Goal: Information Seeking & Learning: Learn about a topic

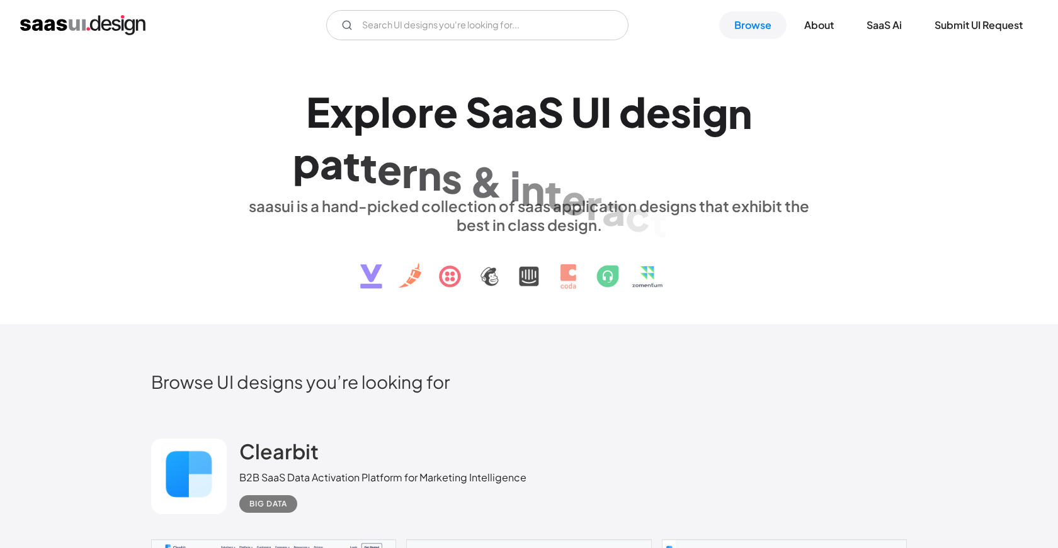
drag, startPoint x: 613, startPoint y: 110, endPoint x: 708, endPoint y: 113, distance: 94.5
click at [706, 112] on h1 "E x p l o r e S a a S U I d e s i g n p a t t e r n s & i n t e r a c t i o n s…" at bounding box center [528, 136] width 579 height 97
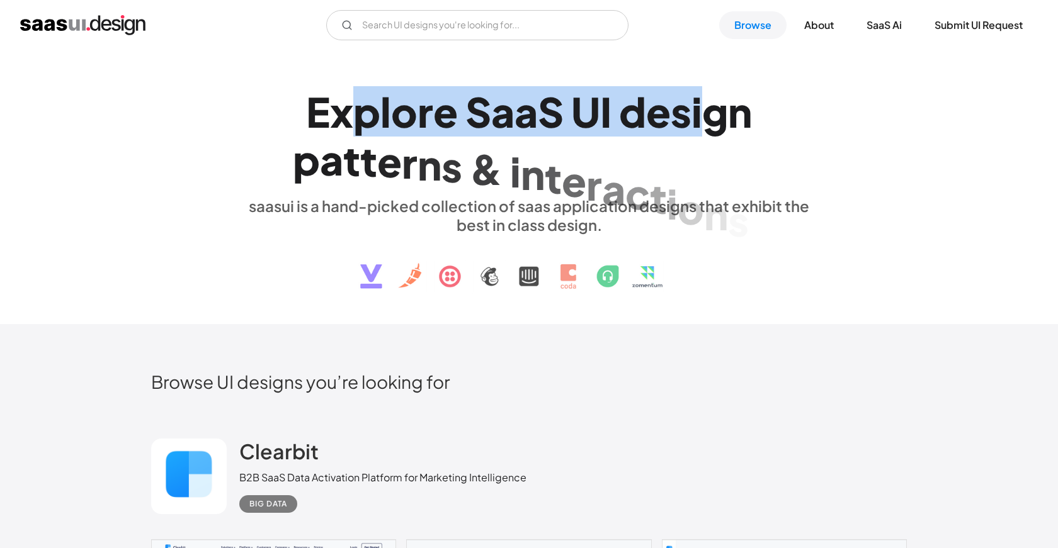
click at [708, 113] on div "g" at bounding box center [715, 112] width 26 height 48
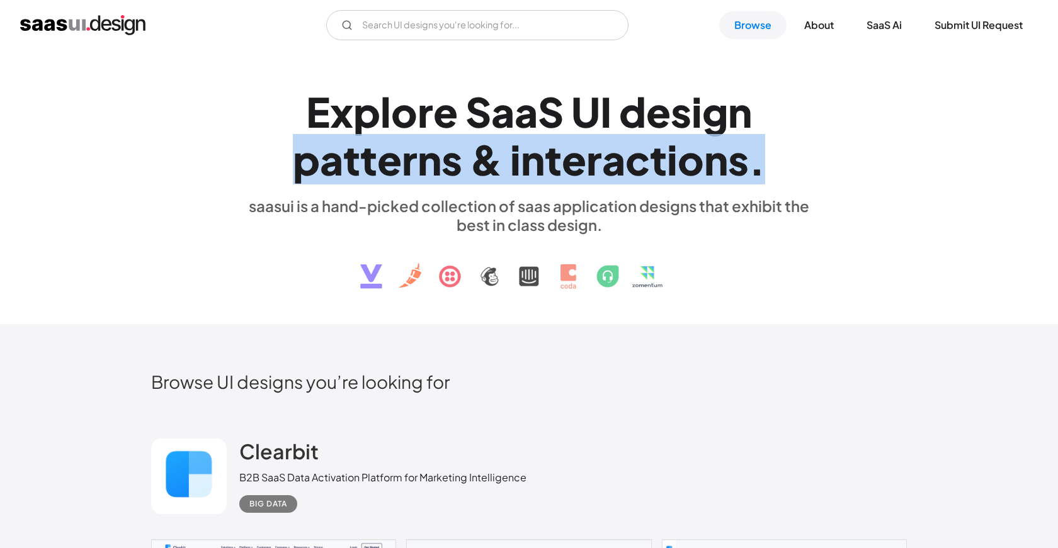
drag, startPoint x: 438, startPoint y: 160, endPoint x: 778, endPoint y: 177, distance: 339.8
click at [775, 177] on h1 "E x p l o r e S a a S U I d e s i g n p a t t e r n s & i n t e r a c t i o n s…" at bounding box center [528, 136] width 579 height 97
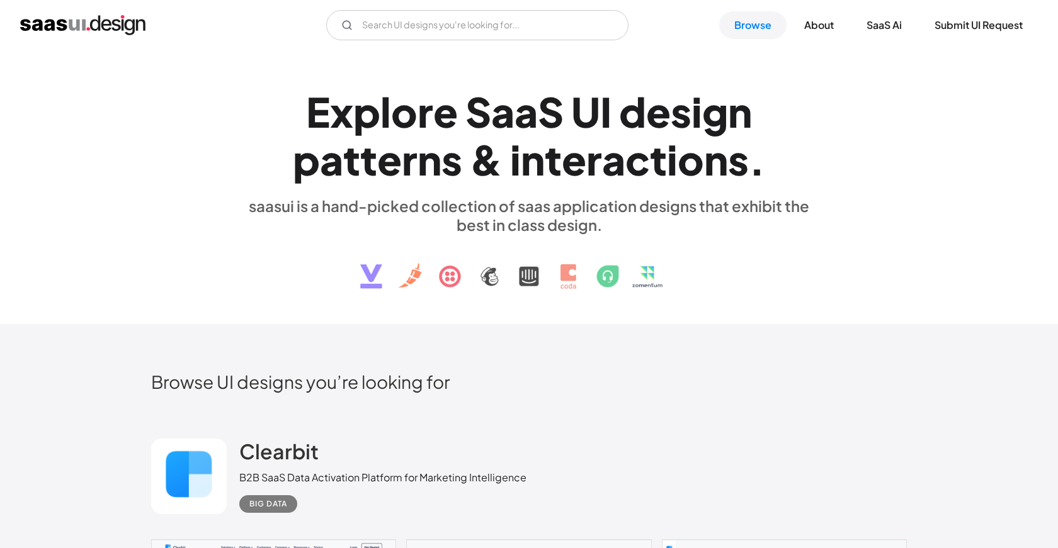
click at [778, 177] on h1 "E x p l o r e S a a S U I d e s i g n p a t t e r n s & i n t e r a c t i o n s…" at bounding box center [528, 136] width 579 height 97
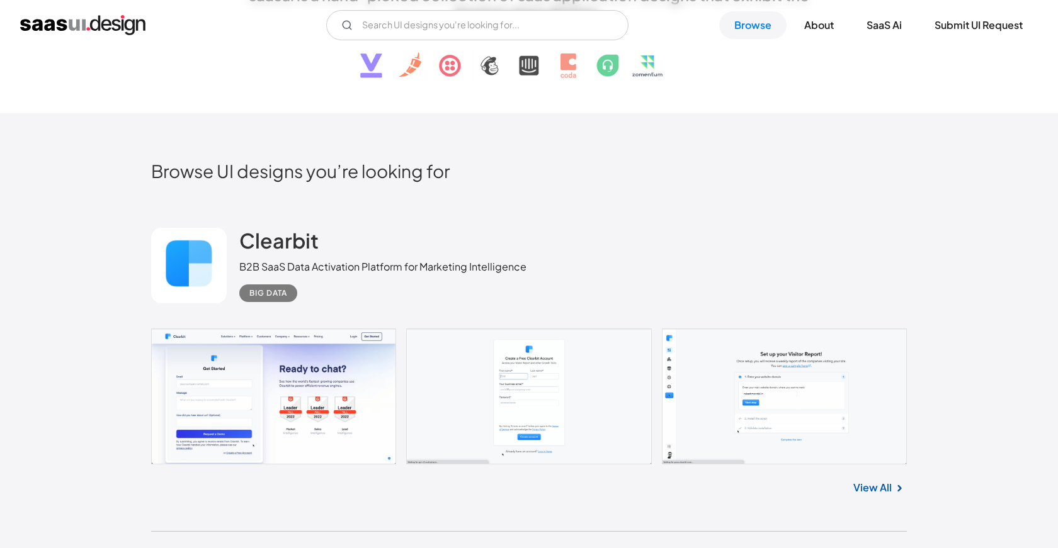
scroll to position [254, 0]
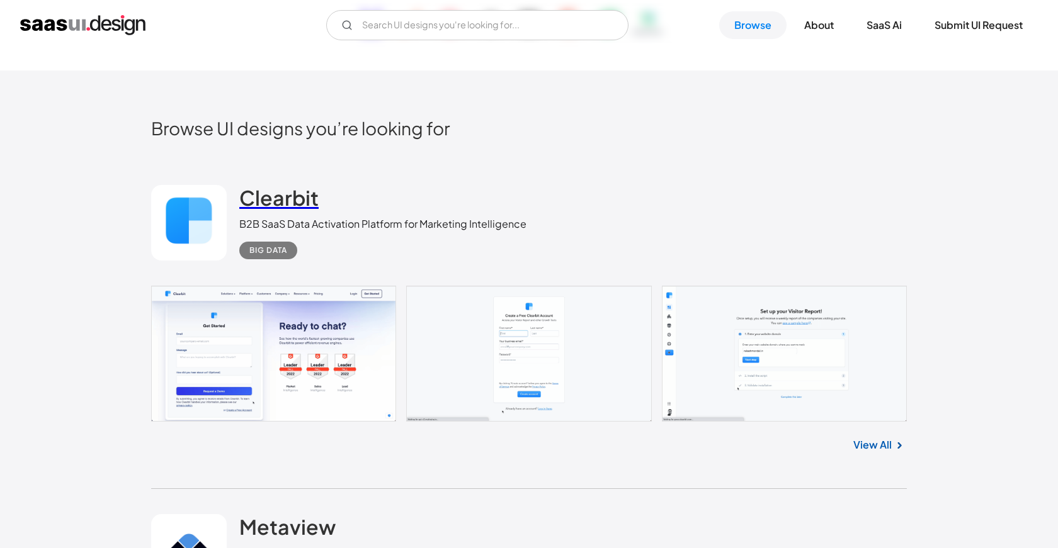
click at [276, 201] on h2 "Clearbit" at bounding box center [278, 197] width 79 height 25
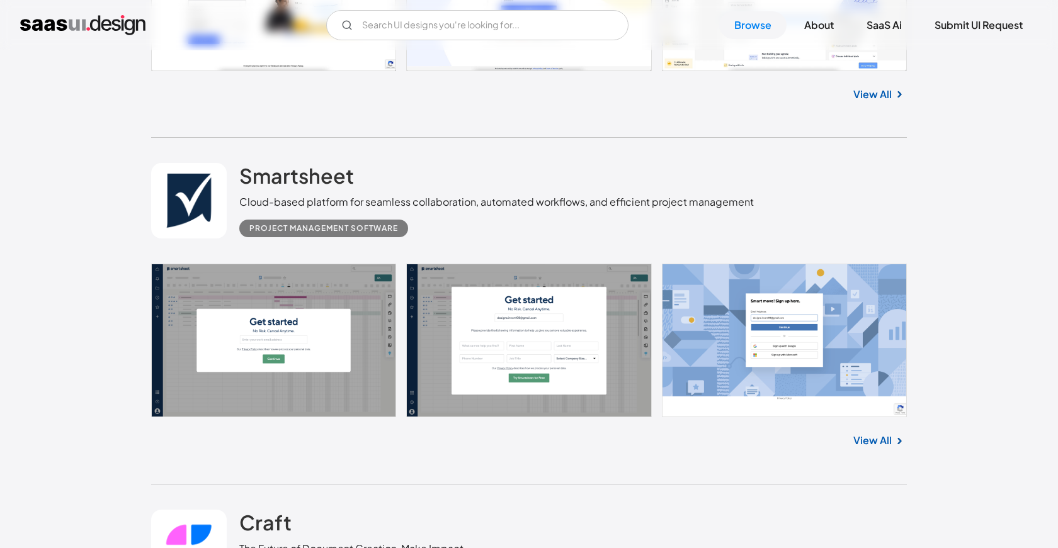
scroll to position [19950, 0]
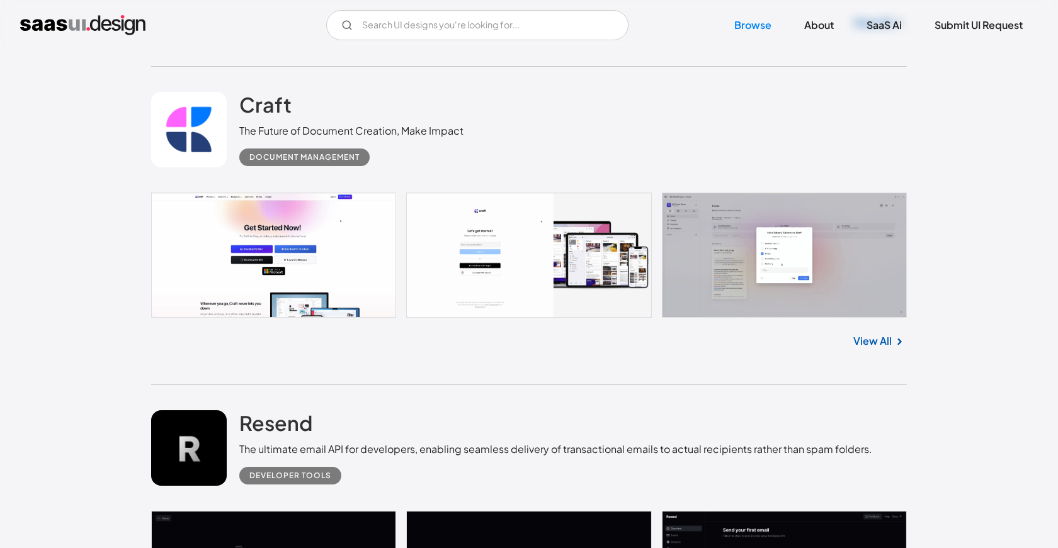
click at [334, 261] on link at bounding box center [529, 255] width 756 height 125
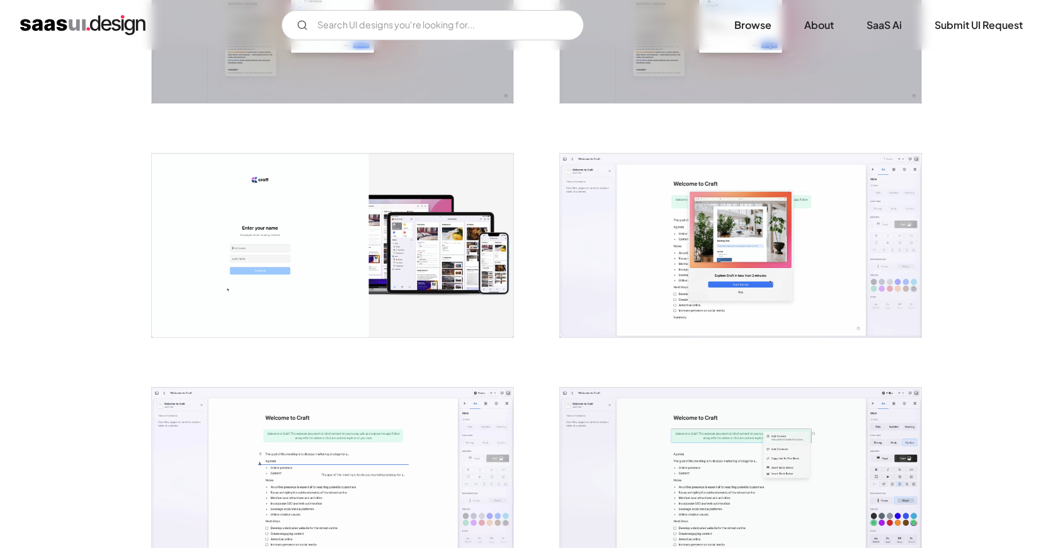
scroll to position [861, 0]
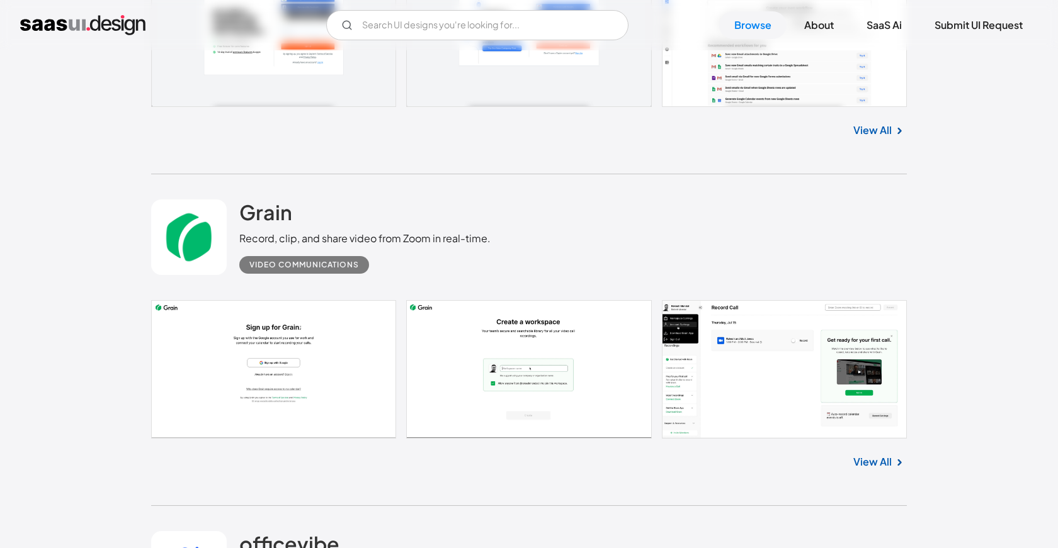
scroll to position [19136, 0]
